Goal: Answer question/provide support

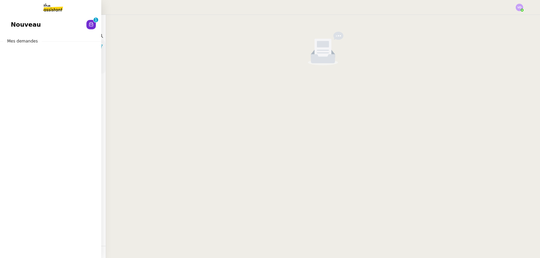
click at [19, 25] on span "Nouveau" at bounding box center [26, 25] width 30 height 10
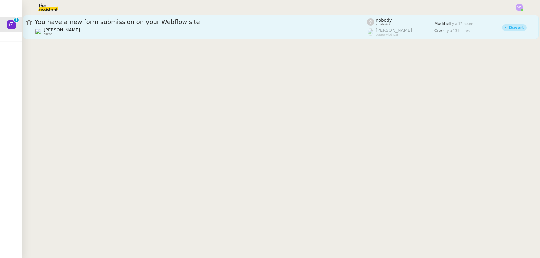
click at [143, 28] on div "[PERSON_NAME] client" at bounding box center [201, 31] width 332 height 9
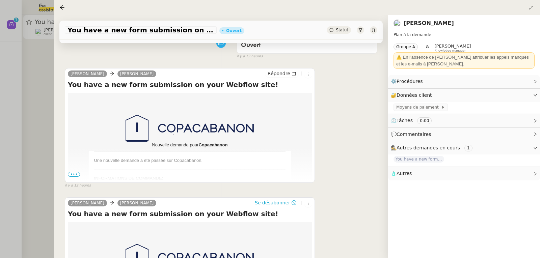
scroll to position [101, 0]
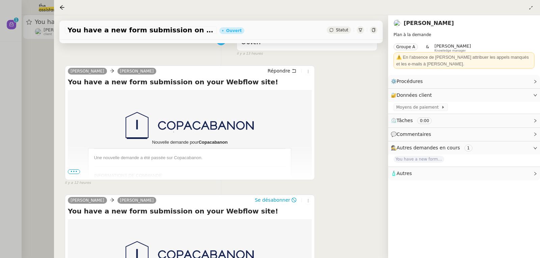
click at [70, 172] on span "•••" at bounding box center [74, 171] width 12 height 5
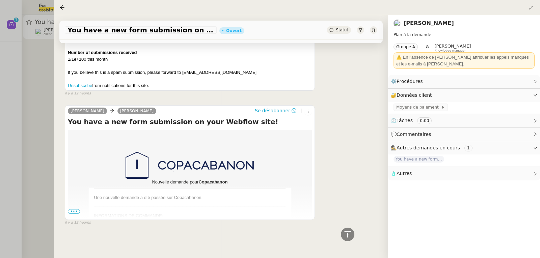
scroll to position [366, 0]
click at [76, 209] on span "•••" at bounding box center [74, 211] width 12 height 5
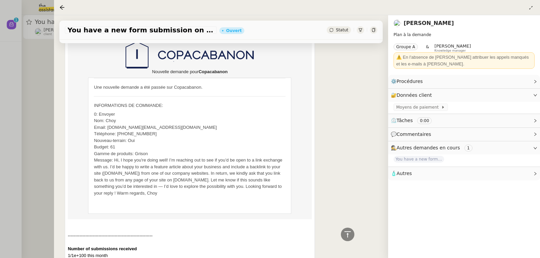
scroll to position [500, 0]
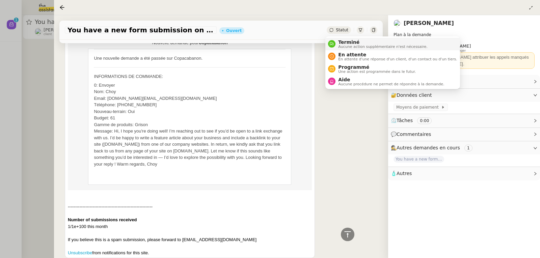
click at [359, 48] on span "Aucune action supplémentaire n'est nécessaire." at bounding box center [382, 47] width 89 height 4
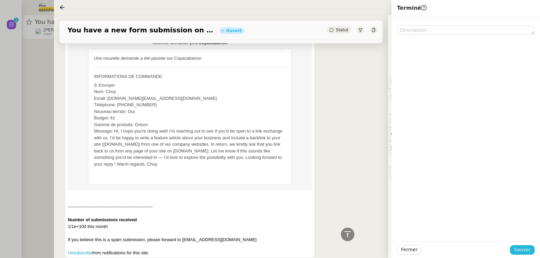
click at [518, 252] on span "Sauver" at bounding box center [522, 250] width 17 height 8
